Goal: Browse casually

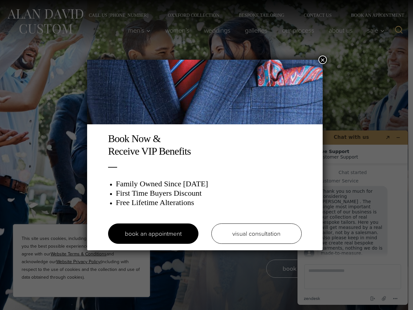
click at [207, 155] on h2 "Book Now & Receive VIP Benefits" at bounding box center [205, 144] width 194 height 25
click at [324, 60] on button "×" at bounding box center [322, 60] width 8 height 8
